Goal: Navigation & Orientation: Find specific page/section

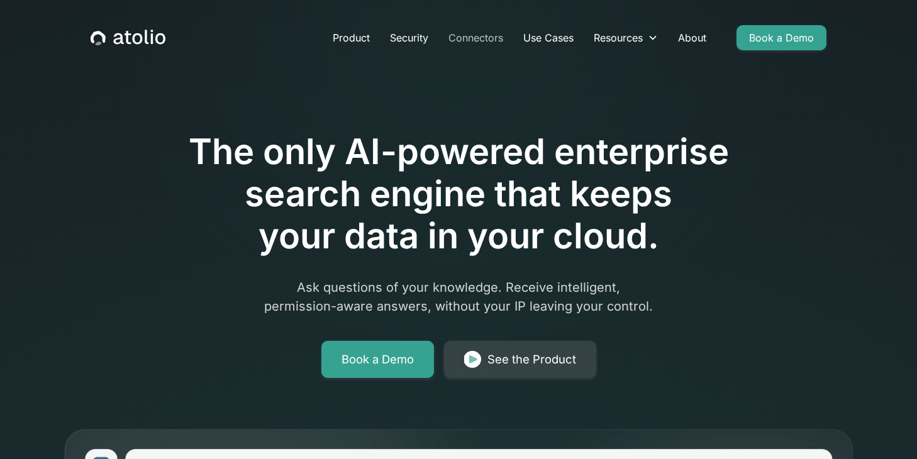
click at [486, 35] on link "Connectors" at bounding box center [476, 37] width 75 height 25
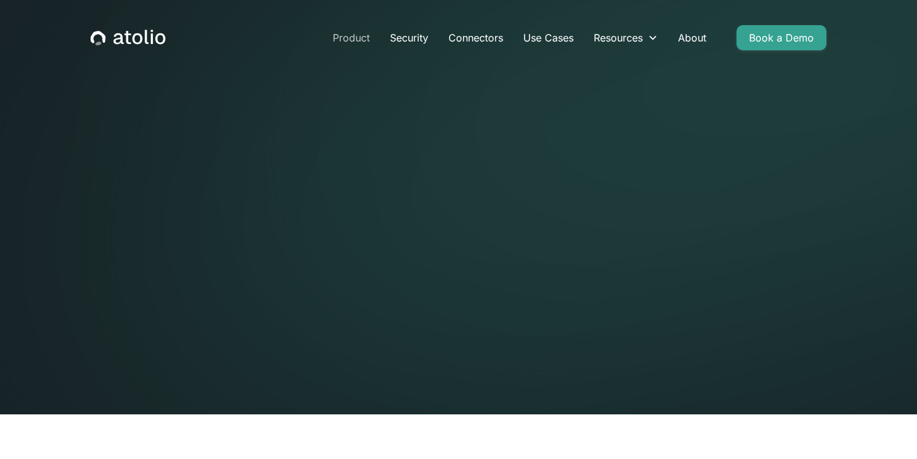
click at [350, 36] on link "Product" at bounding box center [351, 37] width 57 height 25
